Goal: Find specific page/section: Find specific page/section

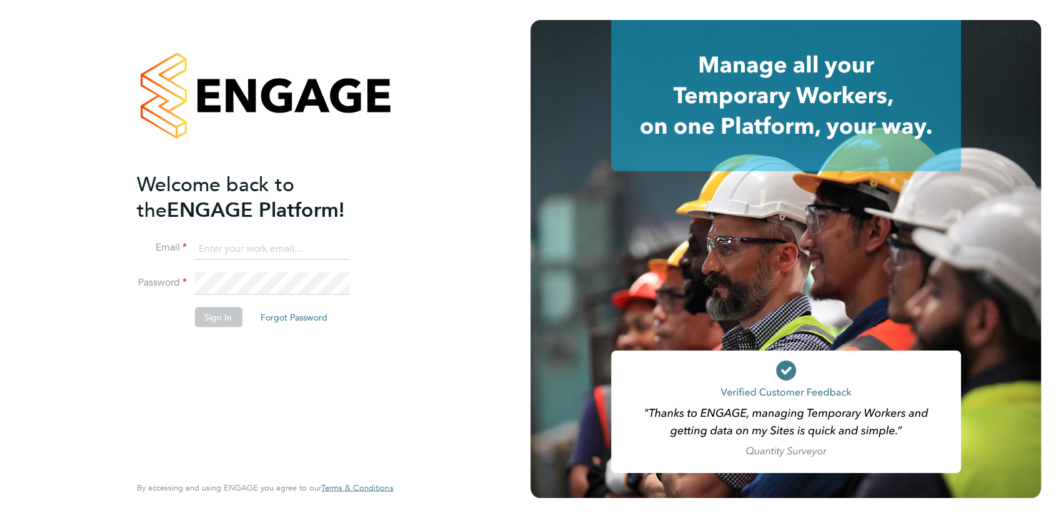
type input "yasmin.hemati-gilani@ganymedesolutions.co.uk"
click at [230, 320] on button "Sign In" at bounding box center [217, 317] width 47 height 20
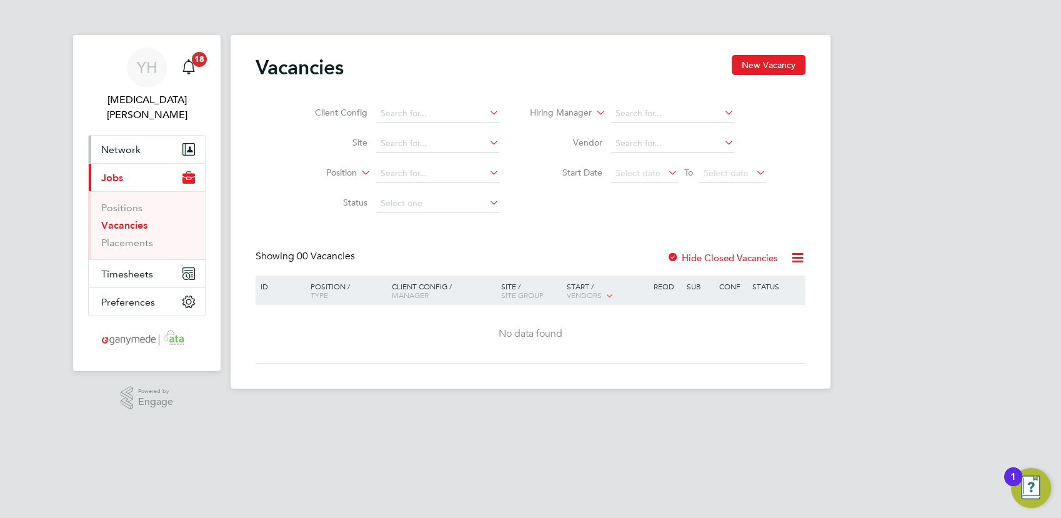
click at [103, 144] on span "Network" at bounding box center [120, 150] width 39 height 12
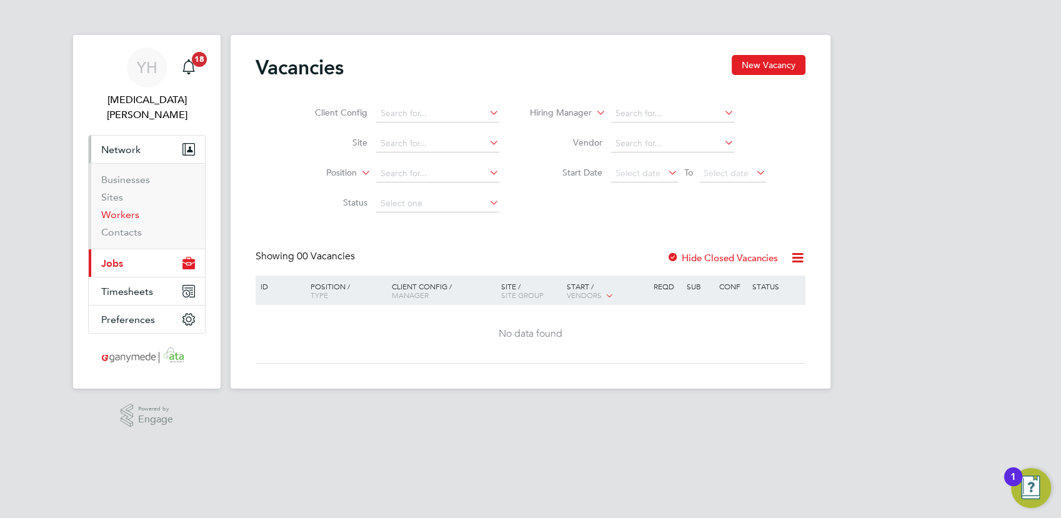
click at [122, 209] on link "Workers" at bounding box center [120, 215] width 38 height 12
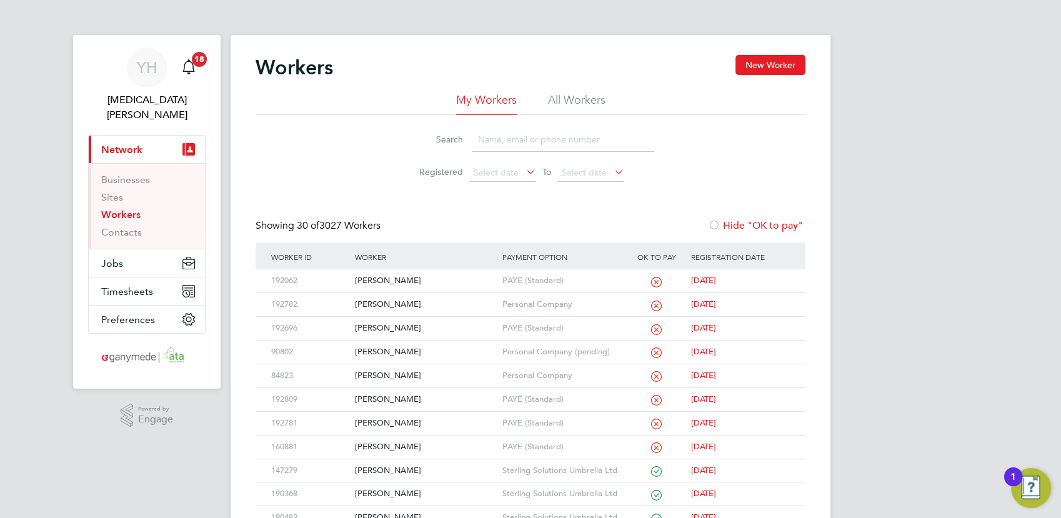
click at [508, 139] on input at bounding box center [563, 139] width 182 height 24
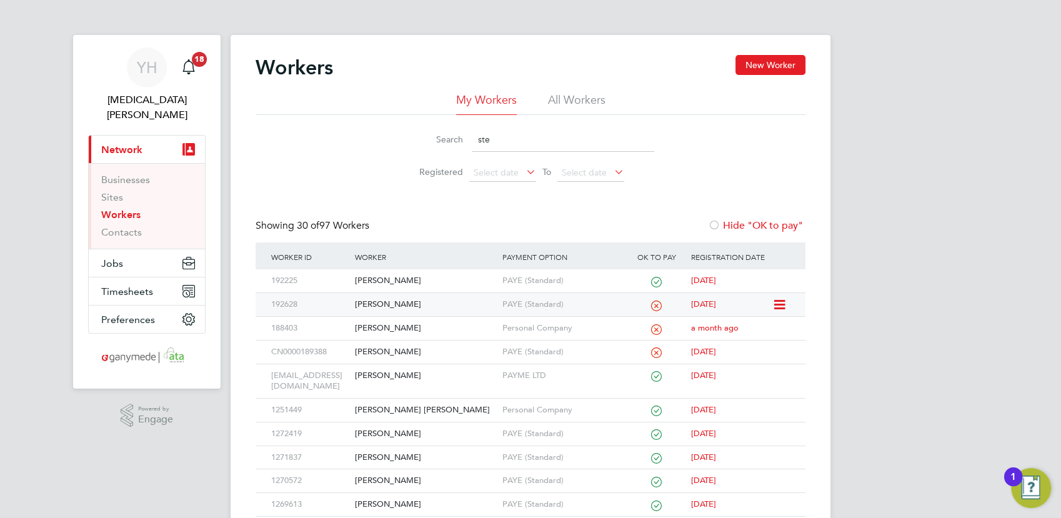
type input "ste"
click at [397, 304] on div "Steven Smith" at bounding box center [425, 304] width 147 height 23
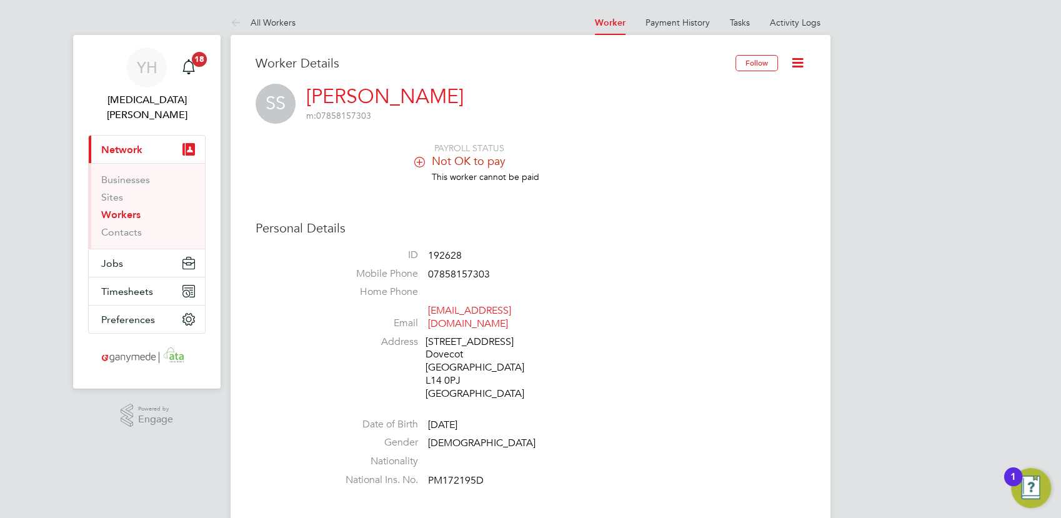
click at [685, 382] on li "Address 26 Alstonfield Road Dovecot Liverpool L14 0PJ United Kingdom" at bounding box center [568, 370] width 475 height 68
click at [719, 367] on li "Address 26 Alstonfield Road Dovecot Liverpool L14 0PJ United Kingdom" at bounding box center [568, 370] width 475 height 68
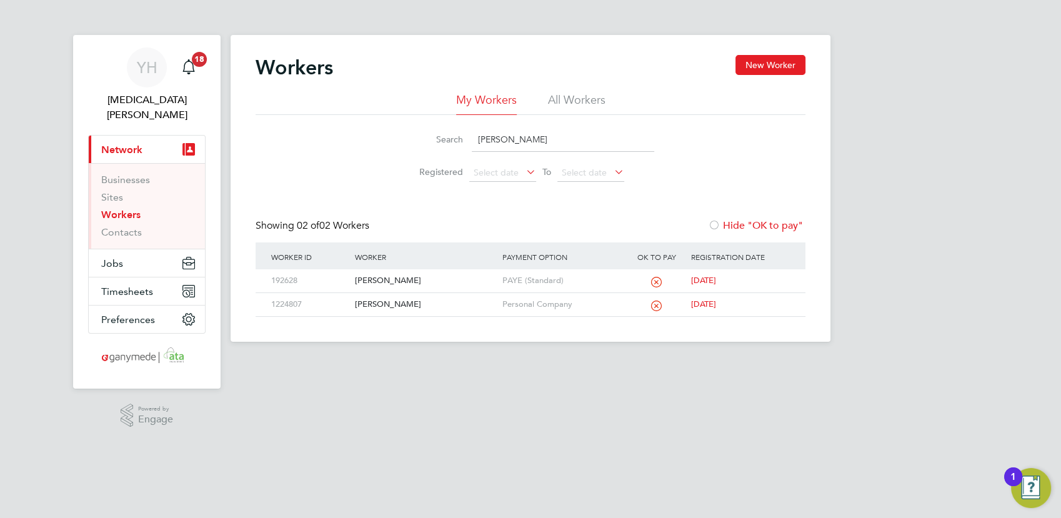
drag, startPoint x: 530, startPoint y: 142, endPoint x: 442, endPoint y: 142, distance: 88.1
click at [442, 142] on div "Search [PERSON_NAME]" at bounding box center [530, 139] width 247 height 24
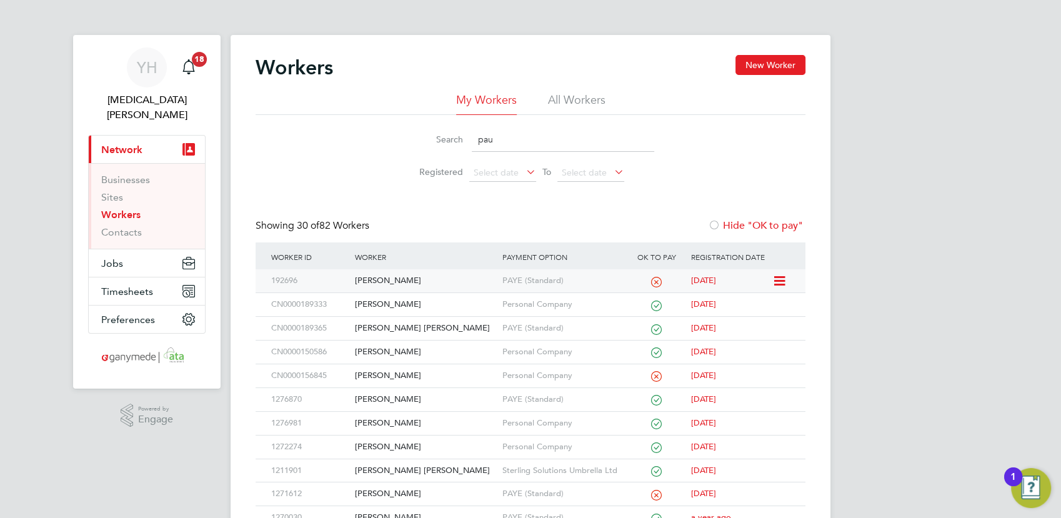
type input "pau"
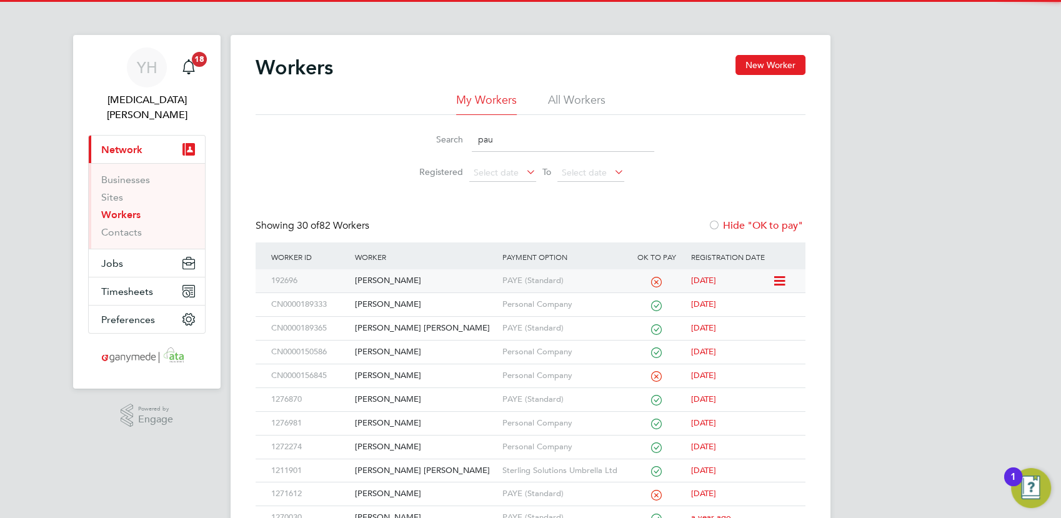
click at [379, 277] on div "[PERSON_NAME]" at bounding box center [425, 280] width 147 height 23
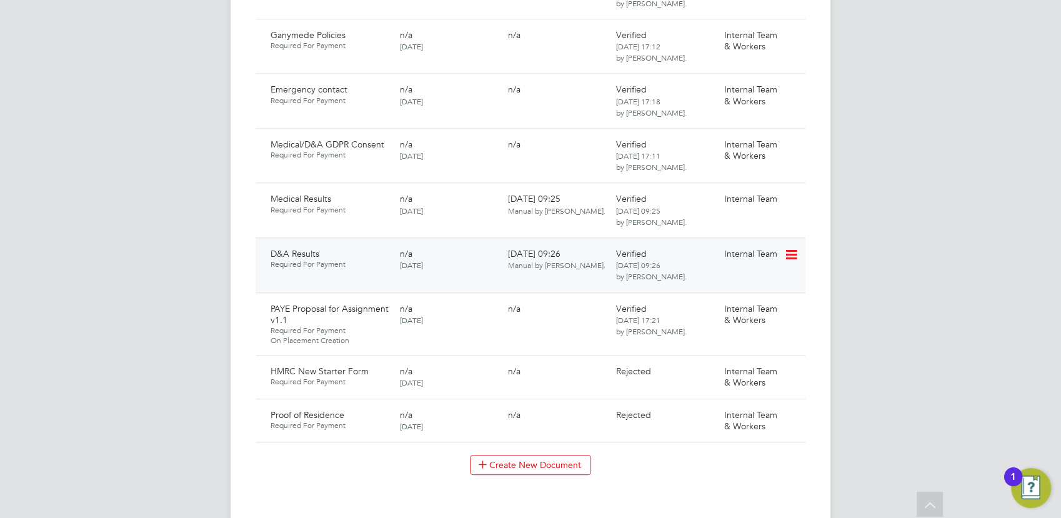
scroll to position [1180, 0]
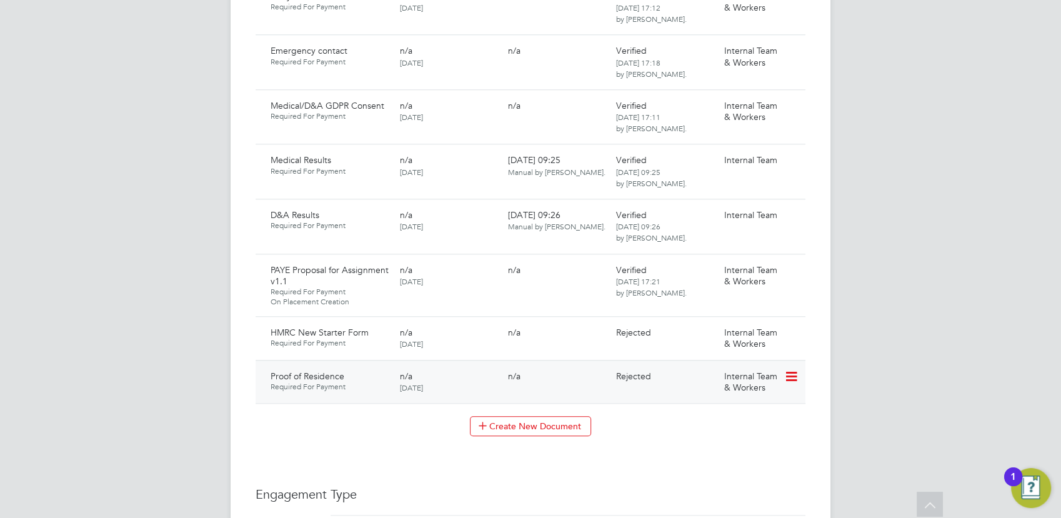
click at [730, 371] on span "Internal Team & Workers" at bounding box center [750, 382] width 53 height 22
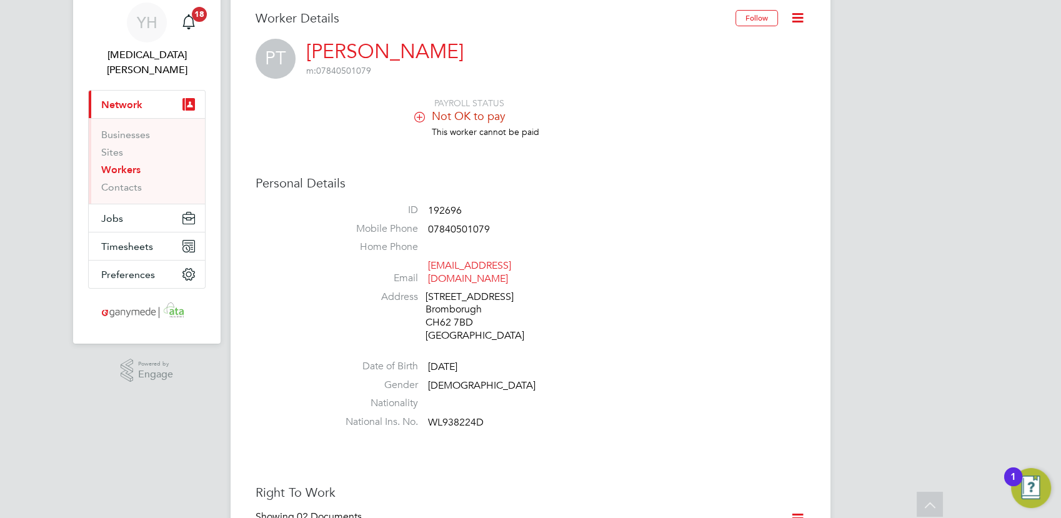
scroll to position [0, 0]
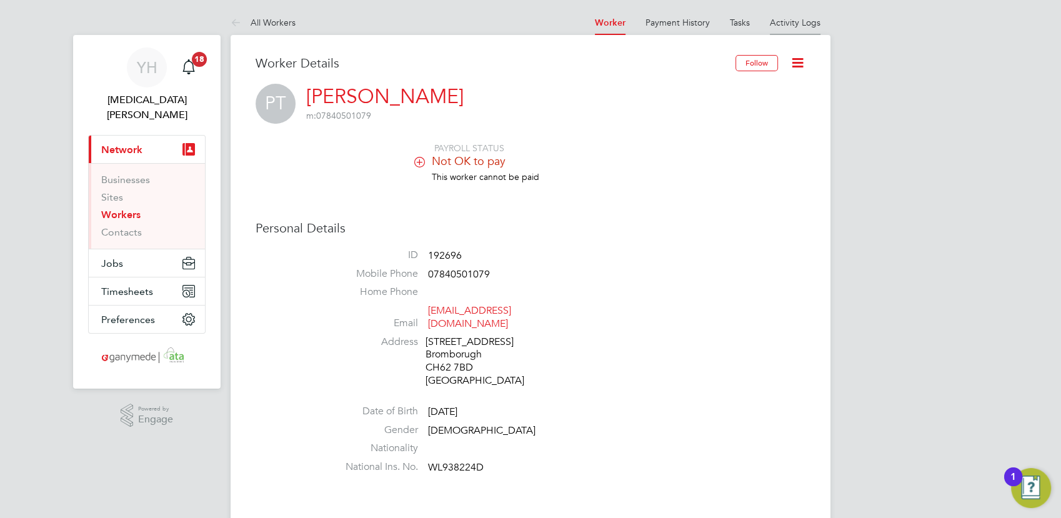
click at [790, 16] on li "Activity Logs" at bounding box center [795, 22] width 51 height 25
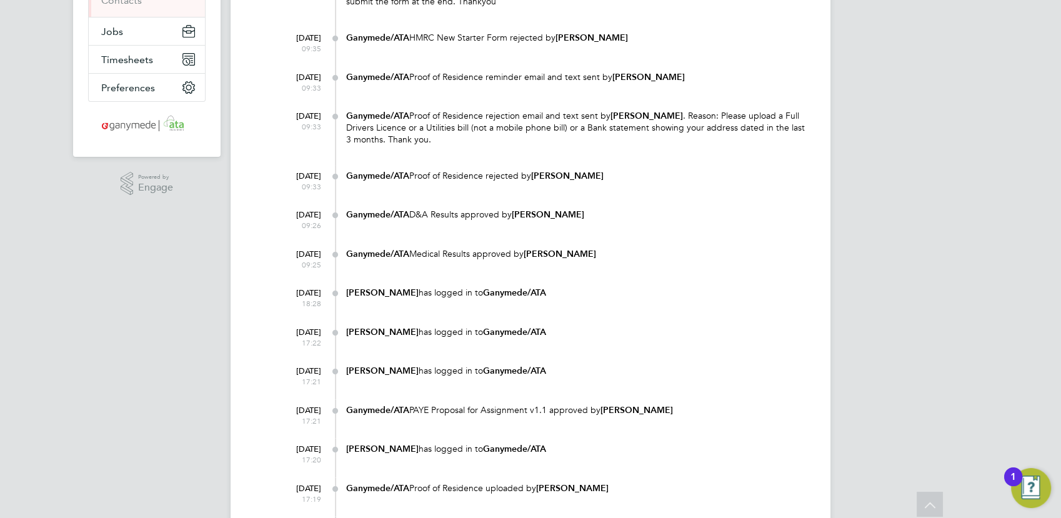
scroll to position [208, 0]
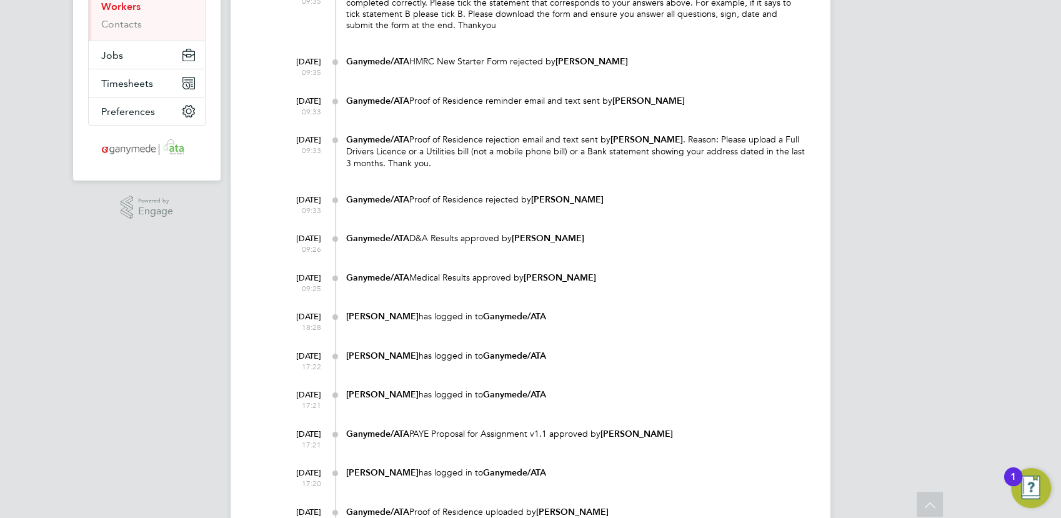
click at [584, 173] on div "Ganymede/ATA Proof of Residence rejection email and text sent by [PERSON_NAME] …" at bounding box center [575, 152] width 459 height 47
click at [760, 463] on div "[PERSON_NAME] has logged in to Ganymede/ATA" at bounding box center [575, 474] width 459 height 24
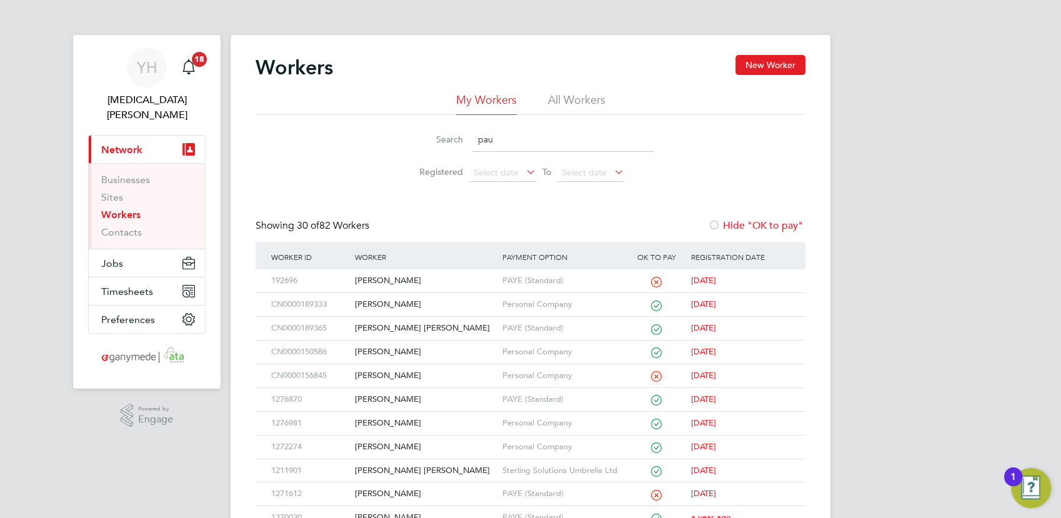
click at [500, 131] on input "pau" at bounding box center [563, 139] width 182 height 24
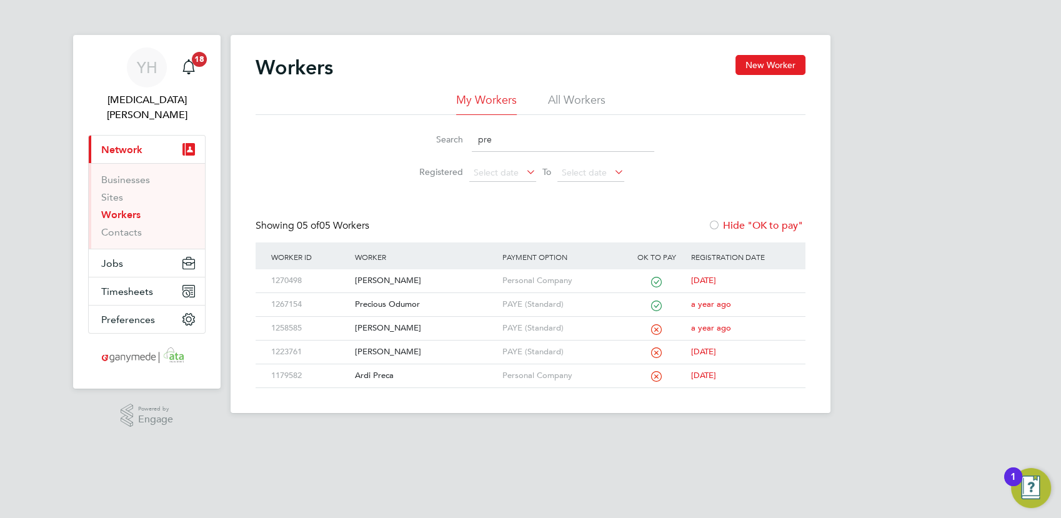
type input "pre"
